Goal: Check status: Check status

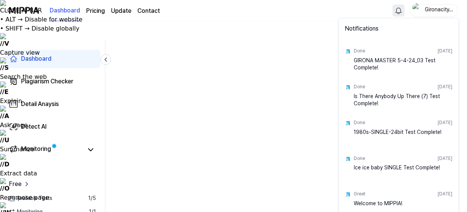
click at [363, 61] on div "GIRONA MASTER 5-4-24_03 Test Complete!" at bounding box center [403, 64] width 99 height 15
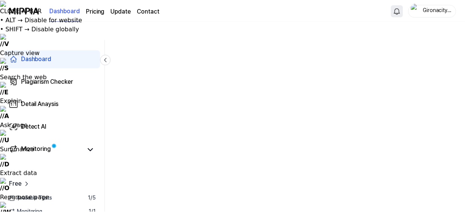
scroll to position [122, 0]
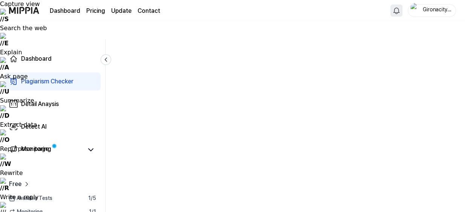
scroll to position [39, 0]
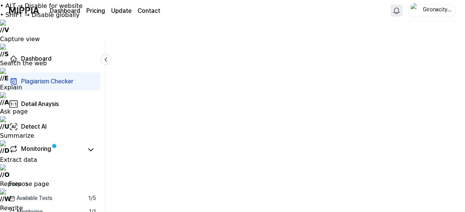
scroll to position [13, 0]
click at [108, 58] on icon at bounding box center [106, 60] width 8 height 8
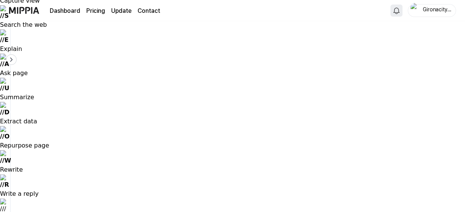
scroll to position [52, 0]
click at [11, 59] on icon at bounding box center [12, 60] width 8 height 8
